Goal: Contribute content: Add original content to the website for others to see

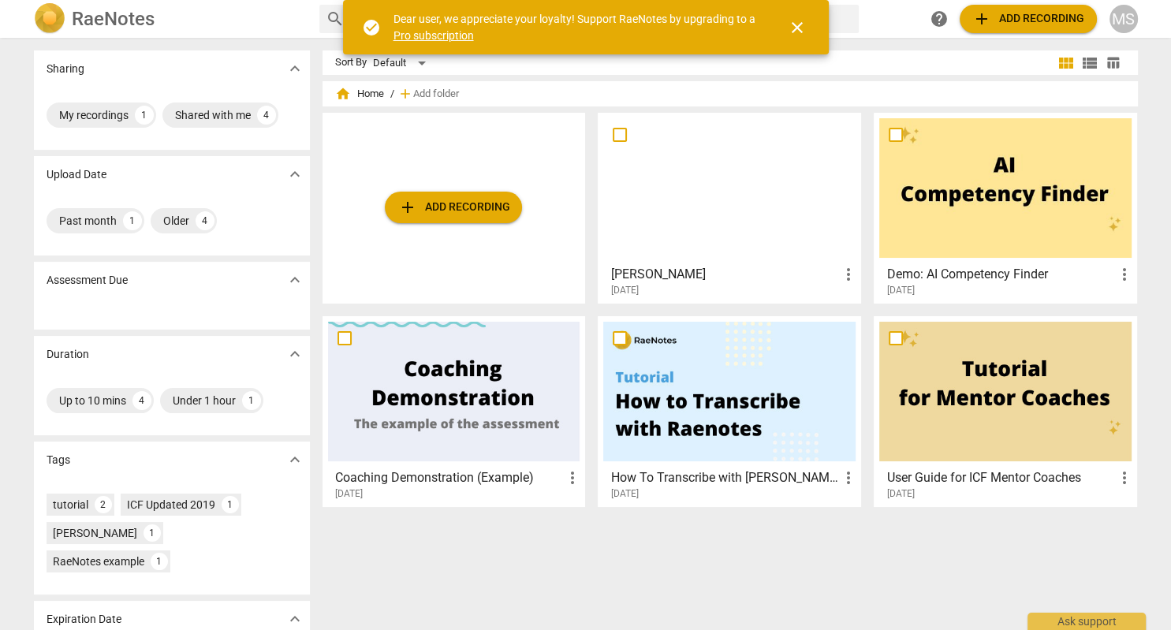
click at [471, 209] on span "add Add recording" at bounding box center [453, 207] width 112 height 19
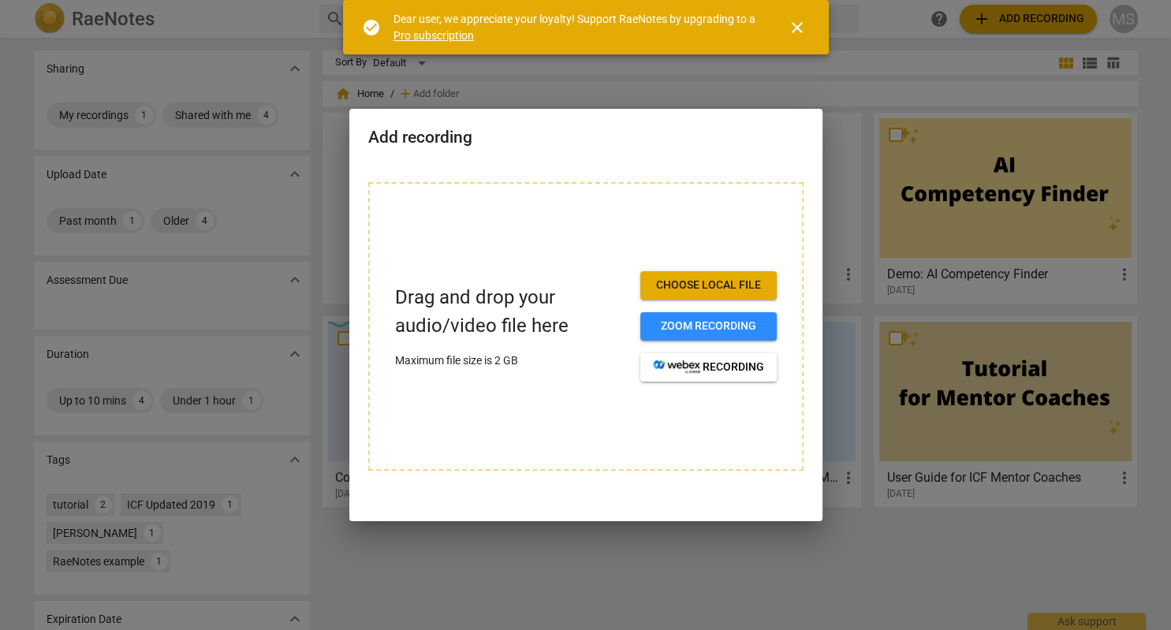
click at [698, 283] on span "Choose local file" at bounding box center [708, 285] width 111 height 16
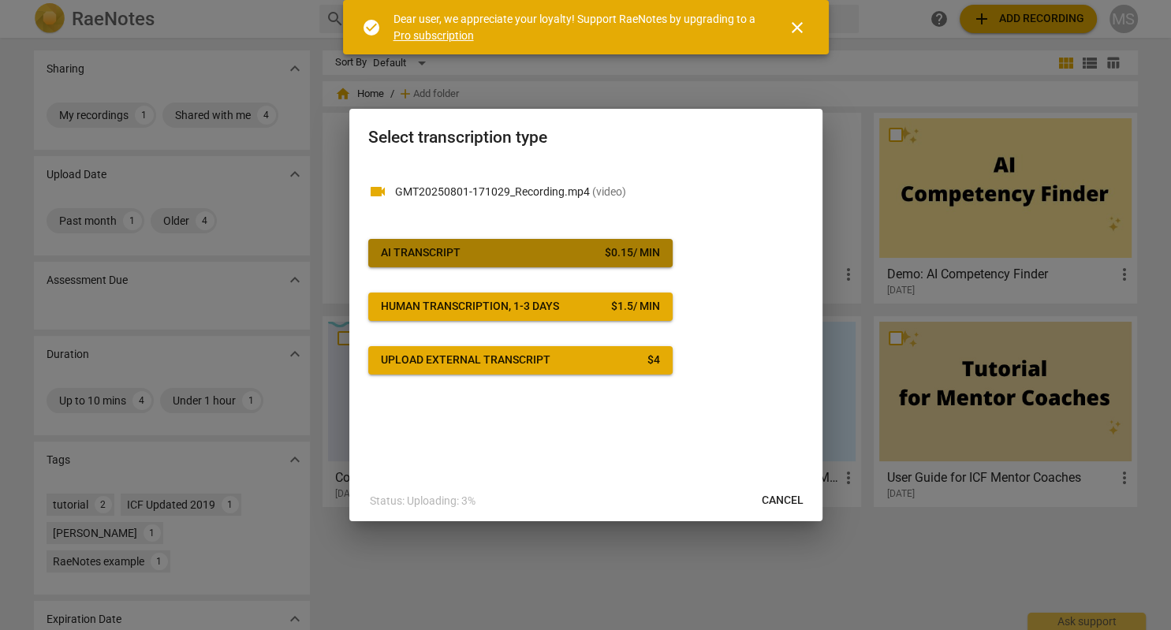
click at [545, 254] on span "AI Transcript $ 0.15 / min" at bounding box center [520, 253] width 279 height 16
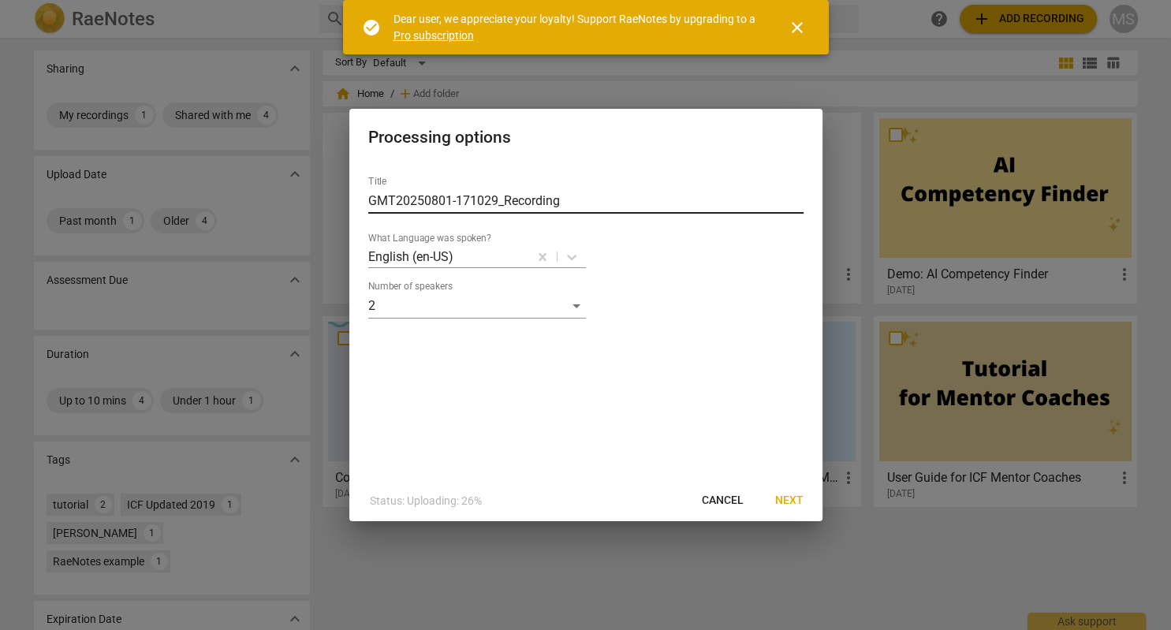
click at [575, 196] on input "GMT20250801-171029_Recording" at bounding box center [585, 200] width 435 height 25
type input "G"
type input "[PERSON_NAME] [DATE]"
click at [795, 499] on span "Next" at bounding box center [789, 501] width 28 height 16
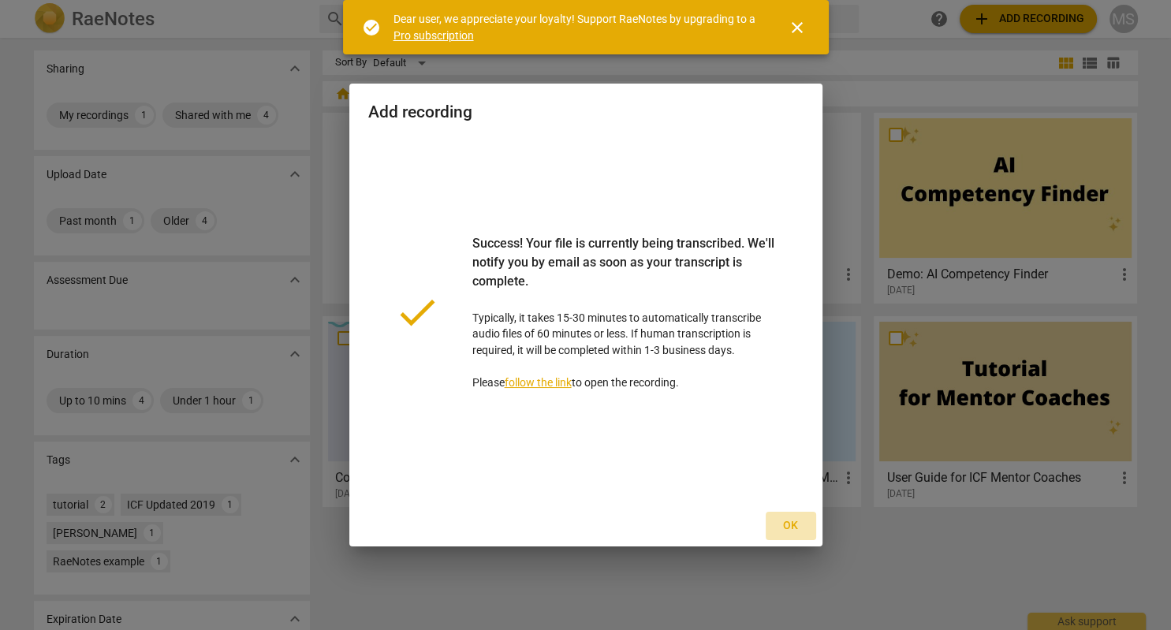
click at [787, 527] on span "Ok" at bounding box center [790, 526] width 25 height 16
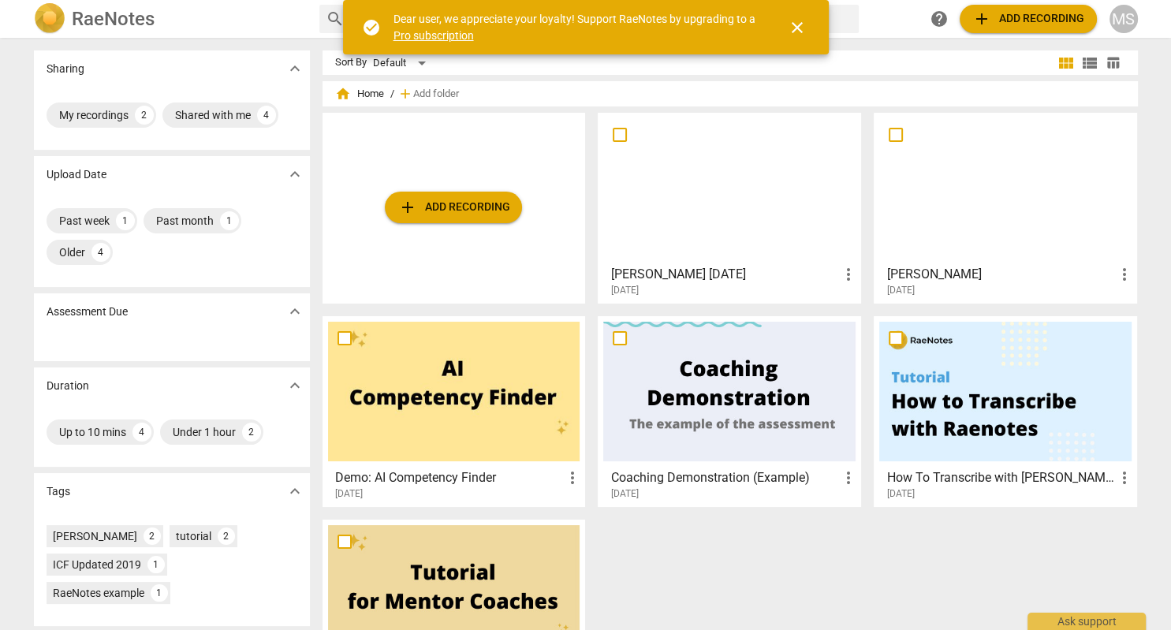
click at [1127, 276] on span "more_vert" at bounding box center [1123, 274] width 19 height 19
click at [1124, 311] on li "Delete" at bounding box center [1127, 312] width 60 height 38
